Goal: Browse casually

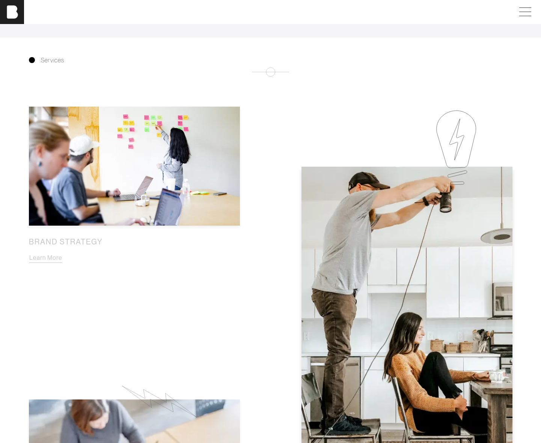
scroll to position [467, 0]
drag, startPoint x: 272, startPoint y: 74, endPoint x: 266, endPoint y: 82, distance: 10.4
click at [262, 82] on div "Brand Strategy Learn More Creative Services Learn More Communications & Engagem…" at bounding box center [270, 430] width 505 height 732
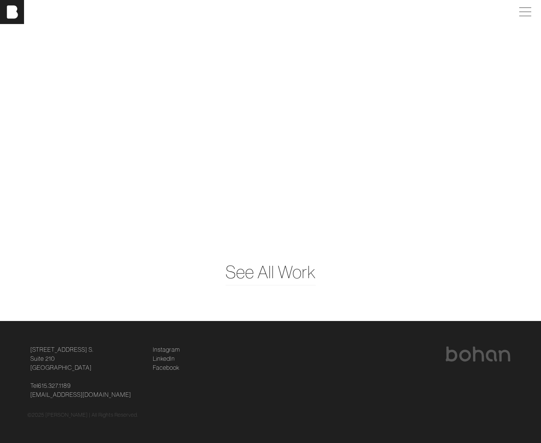
scroll to position [2175, 0]
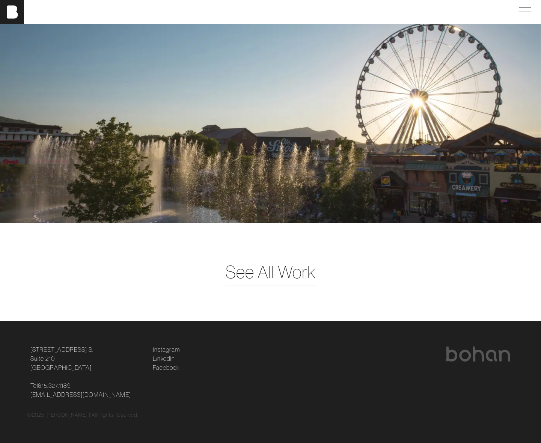
click at [262, 271] on span "See All Work" at bounding box center [271, 272] width 90 height 26
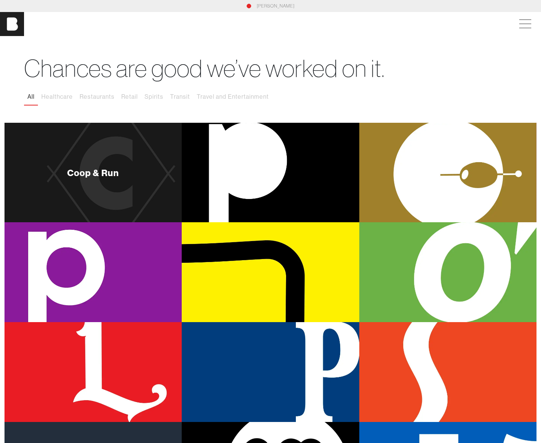
click at [94, 175] on div "Coop & Run" at bounding box center [93, 172] width 52 height 9
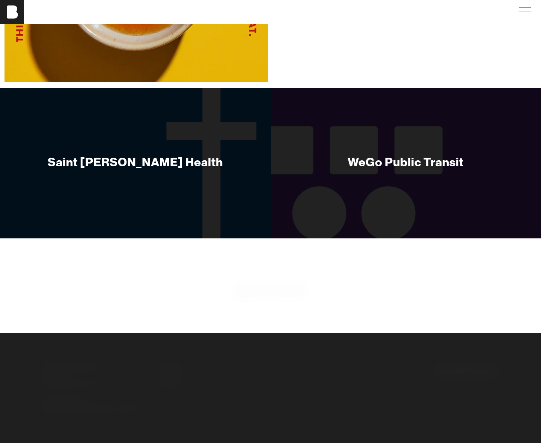
scroll to position [3123, 0]
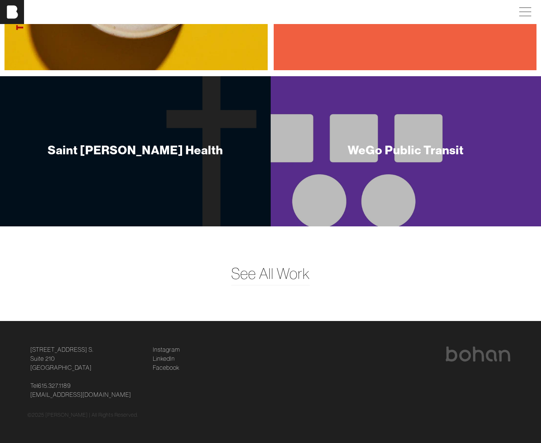
click at [352, 150] on div "WeGo Public Transit" at bounding box center [406, 149] width 116 height 15
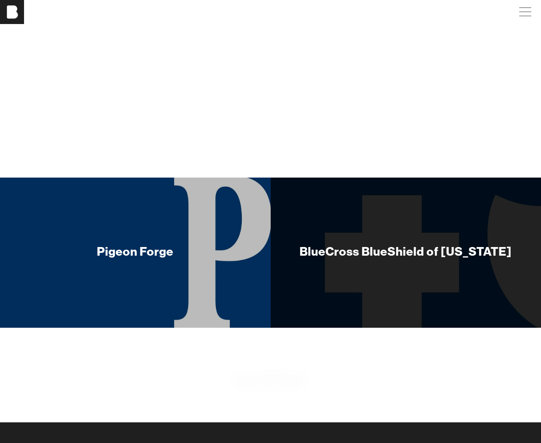
scroll to position [2300, 0]
